Goal: Task Accomplishment & Management: Complete application form

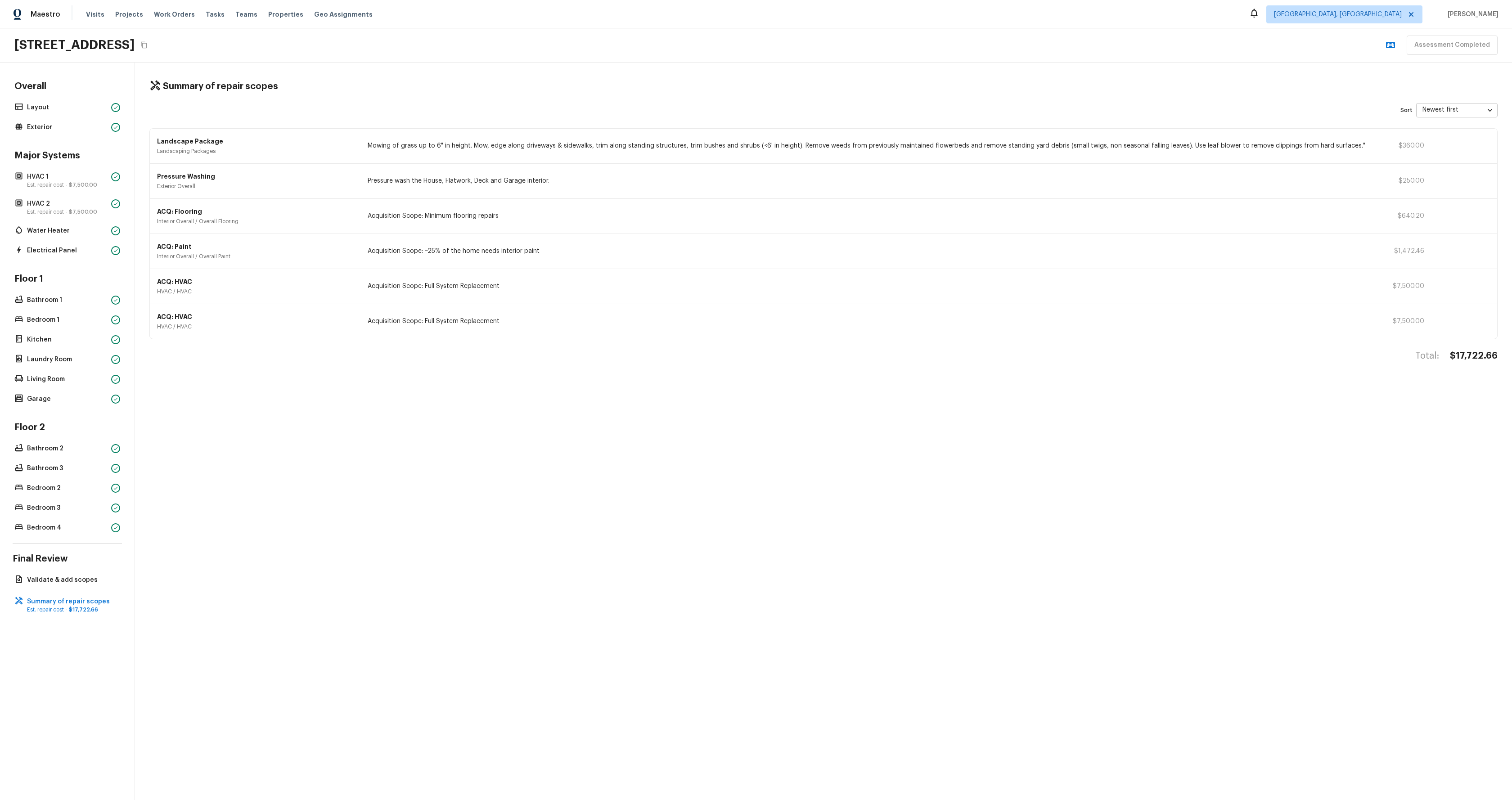
drag, startPoint x: 1433, startPoint y: 79, endPoint x: 1410, endPoint y: 86, distance: 24.0
click at [1433, 79] on div "Summary of repair scopes Sort Newest first newestFirst ​ Landscape Package Land…" at bounding box center [823, 431] width 1377 height 738
click at [1452, 40] on button "Complete Assessment" at bounding box center [1454, 45] width 87 height 19
